Goal: Task Accomplishment & Management: Manage account settings

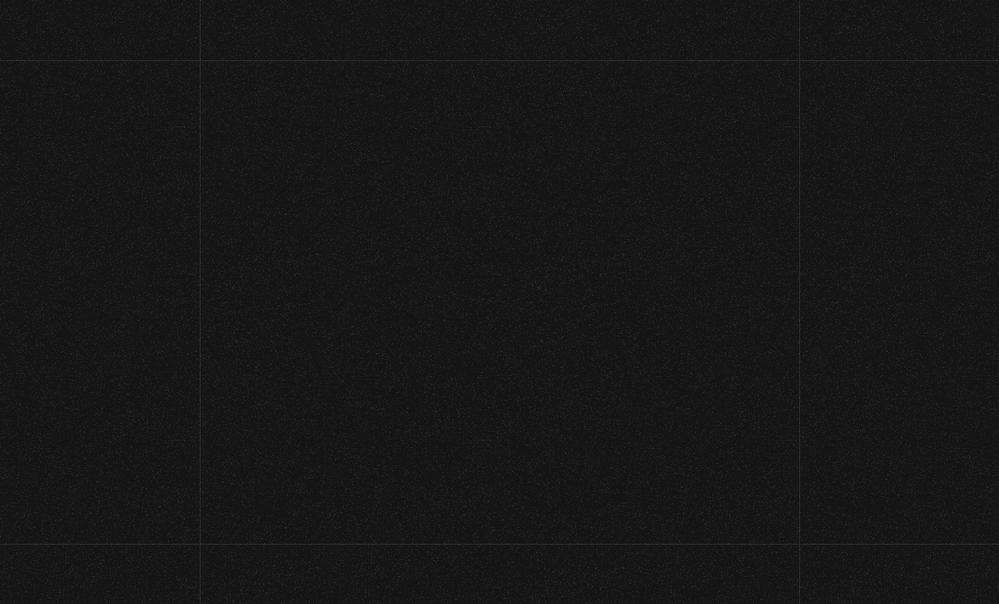
scroll to position [401, 0]
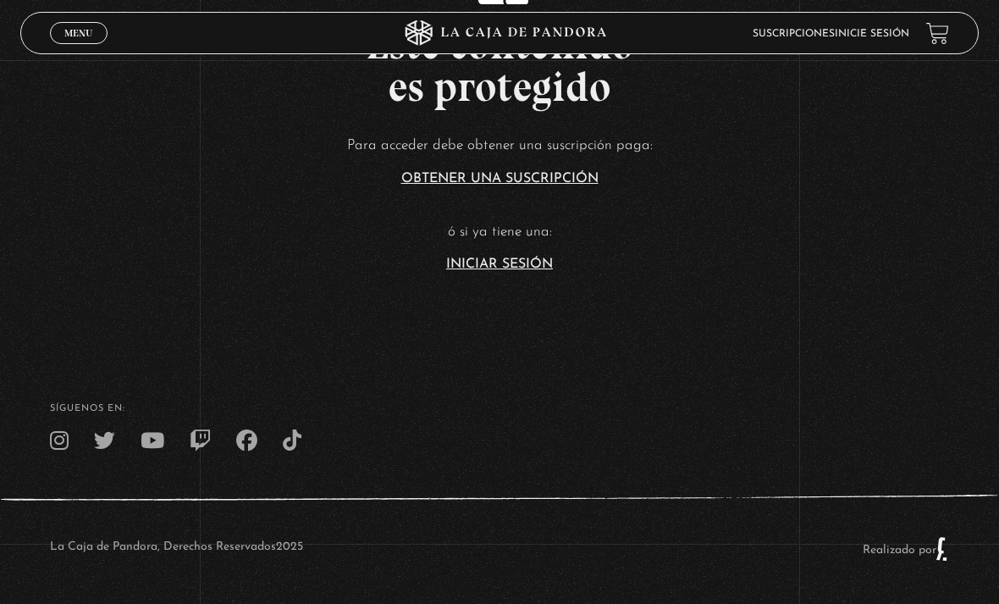
click at [471, 271] on link "Iniciar Sesión" at bounding box center [499, 264] width 107 height 14
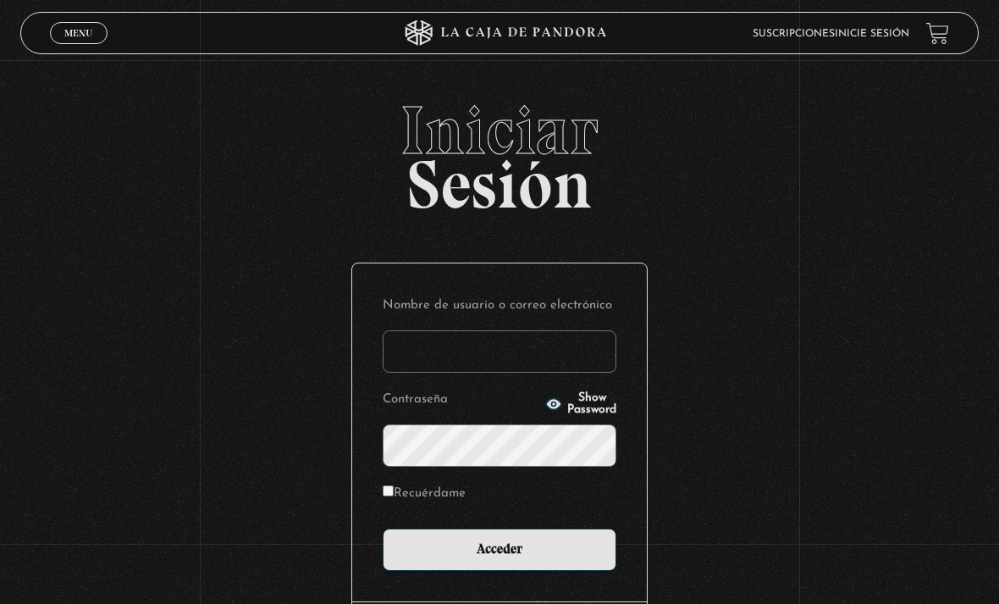
click at [439, 361] on input "Nombre de usuario o correo electrónico" at bounding box center [500, 351] width 234 height 42
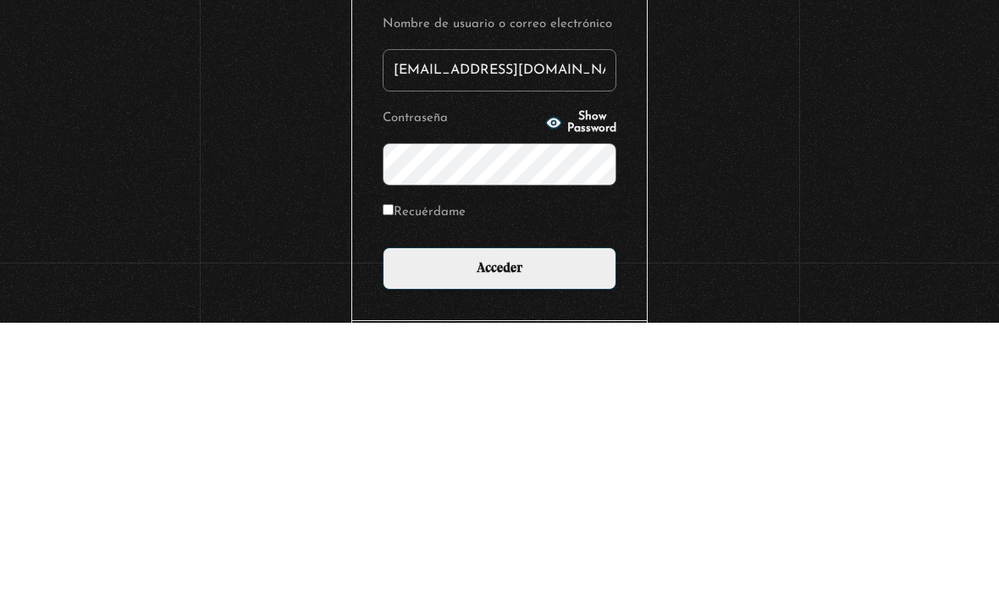
type input "erika_rc74@hotmail.com"
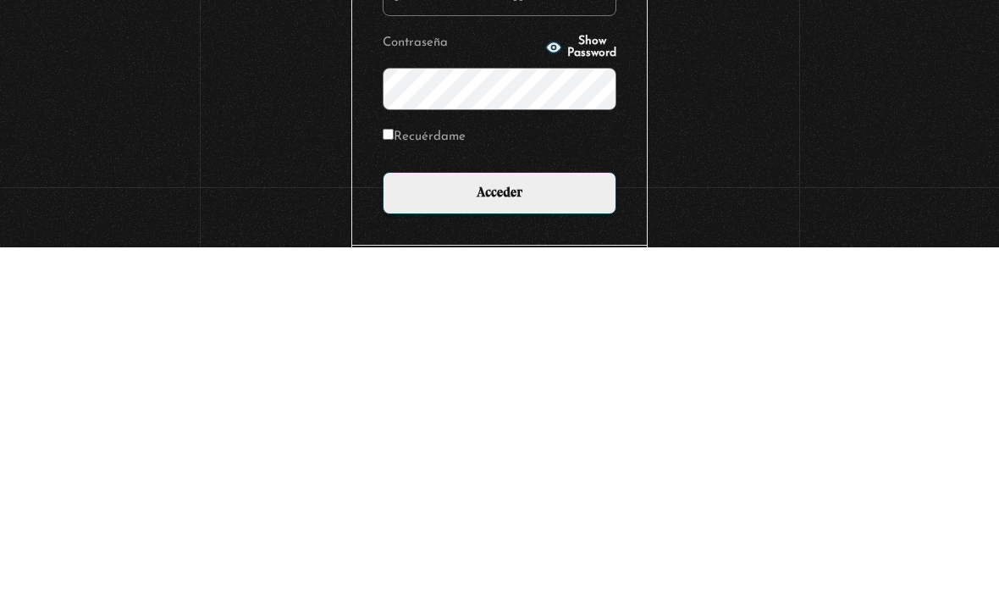
click at [522, 528] on input "Acceder" at bounding box center [500, 549] width 234 height 42
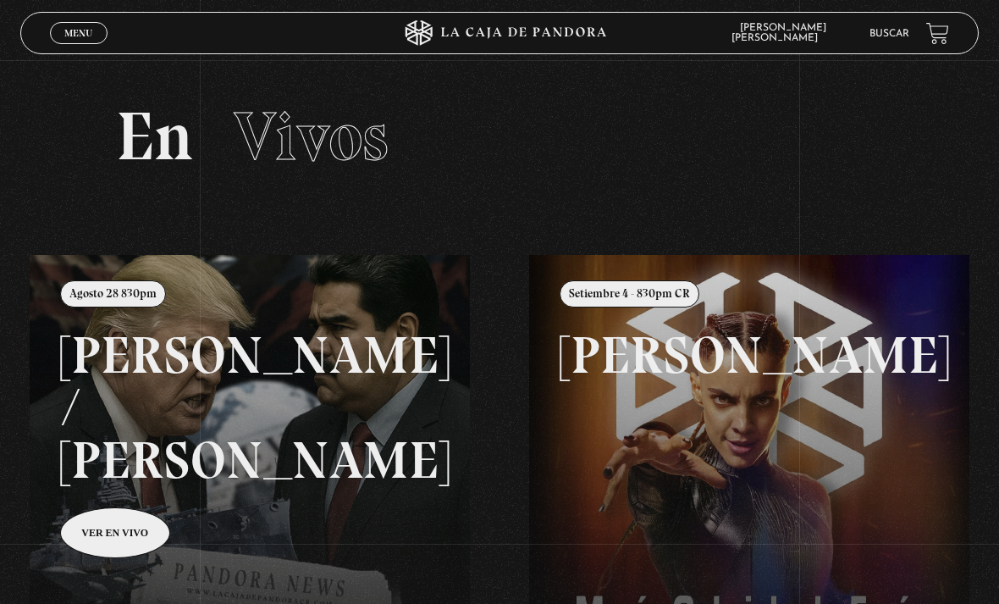
click at [113, 489] on link at bounding box center [529, 557] width 999 height 604
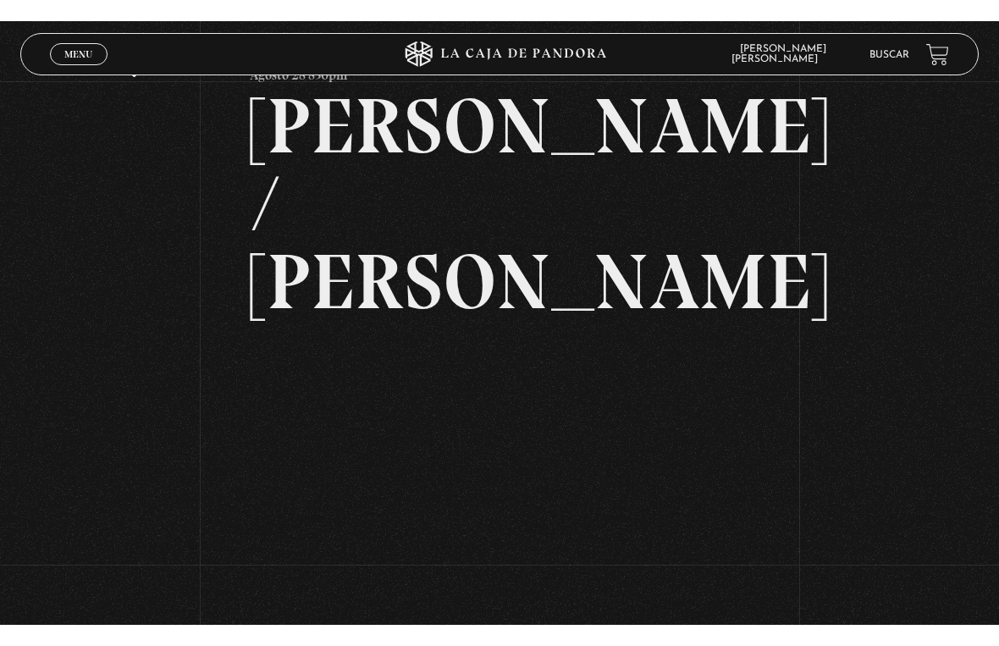
scroll to position [20, 0]
